Goal: Transaction & Acquisition: Purchase product/service

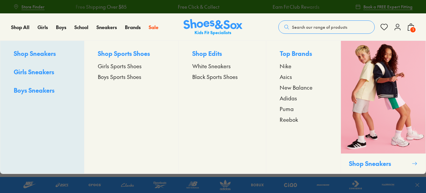
click at [110, 65] on span "Girls Sports Shoes" at bounding box center [120, 66] width 44 height 8
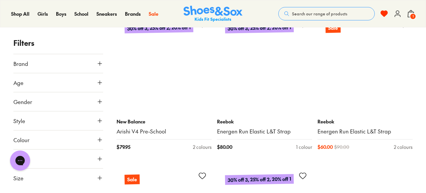
scroll to position [6352, 0]
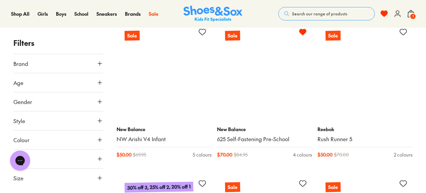
scroll to position [7582, 0]
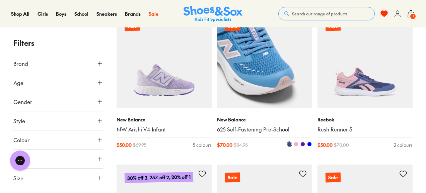
click at [254, 79] on img at bounding box center [264, 60] width 95 height 95
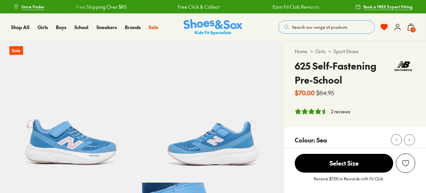
select select "*"
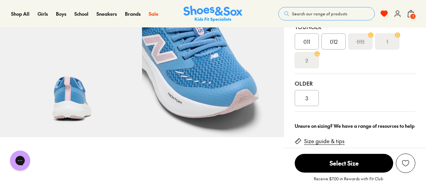
scroll to position [191, 0]
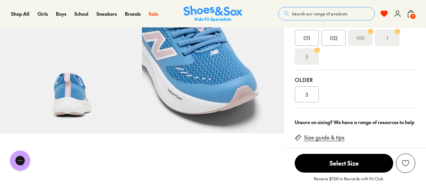
click at [311, 91] on div "3" at bounding box center [307, 94] width 24 height 16
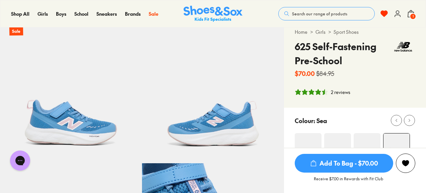
scroll to position [19, 0]
click at [413, 14] on span "1" at bounding box center [413, 16] width 7 height 7
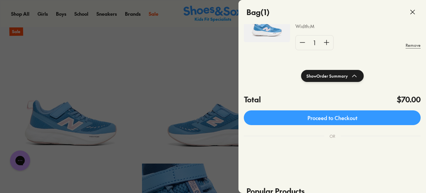
scroll to position [79, 0]
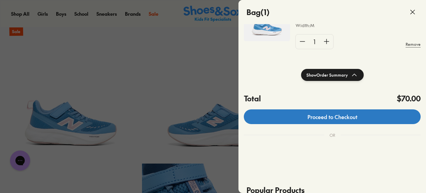
click at [325, 122] on link "Proceed to Checkout" at bounding box center [332, 117] width 177 height 15
